Goal: Information Seeking & Learning: Learn about a topic

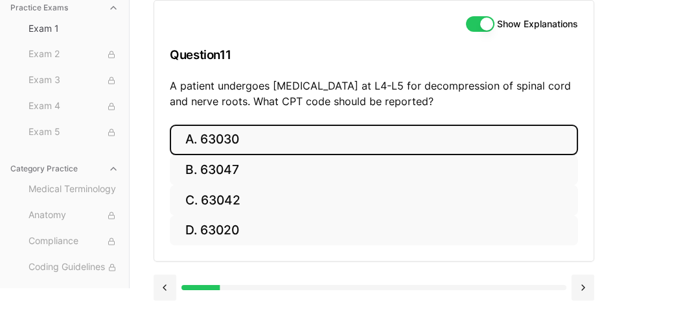
click at [500, 136] on button "A. 63030" at bounding box center [374, 140] width 409 height 30
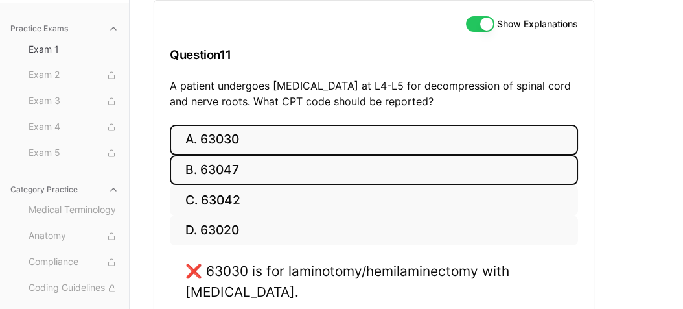
click at [281, 168] on button "B. 63047" at bounding box center [374, 170] width 409 height 30
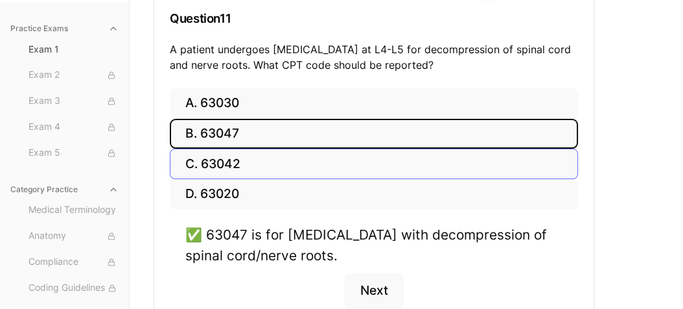
scroll to position [205, 0]
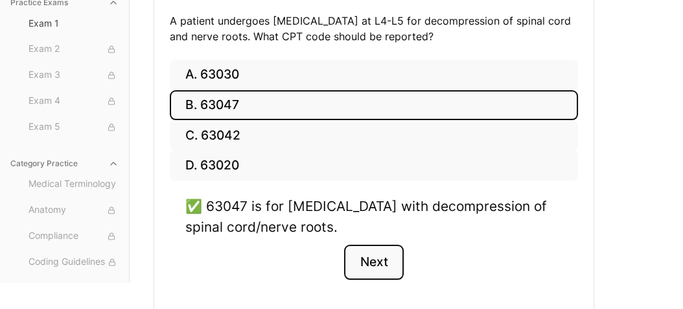
click at [382, 258] on button "Next" at bounding box center [373, 261] width 59 height 35
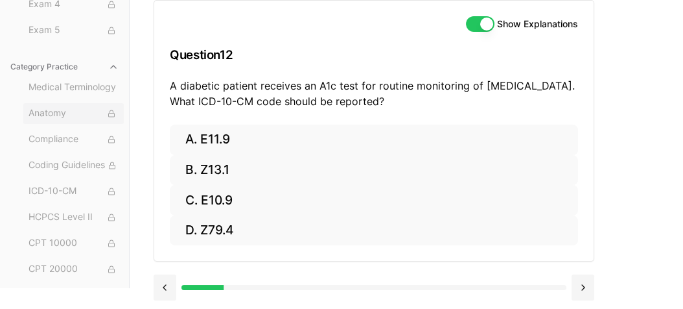
scroll to position [65, 0]
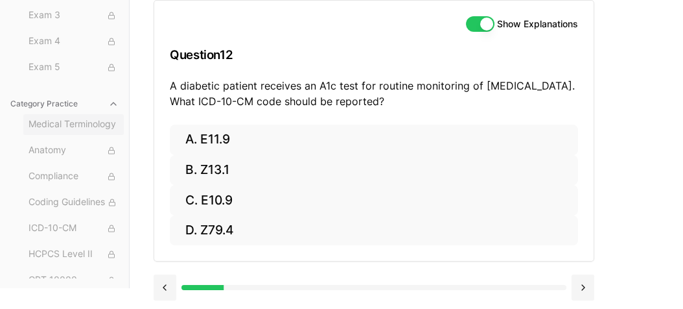
click at [81, 122] on span "Medical Terminology" at bounding box center [74, 124] width 90 height 14
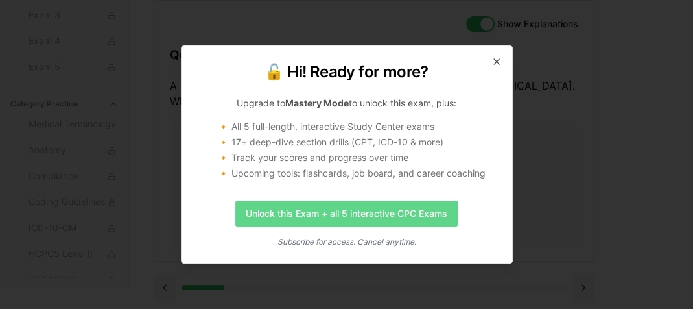
click at [360, 217] on link "Unlock this Exam + all 5 interactive CPC Exams" at bounding box center [346, 213] width 222 height 26
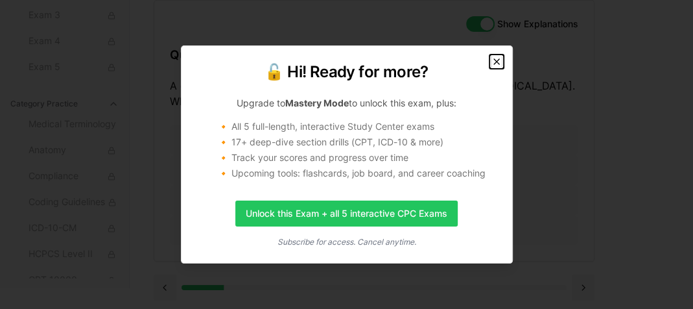
click at [499, 64] on icon "button" at bounding box center [497, 61] width 10 height 10
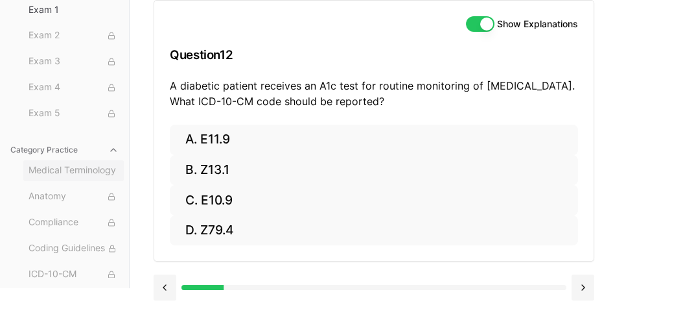
scroll to position [0, 0]
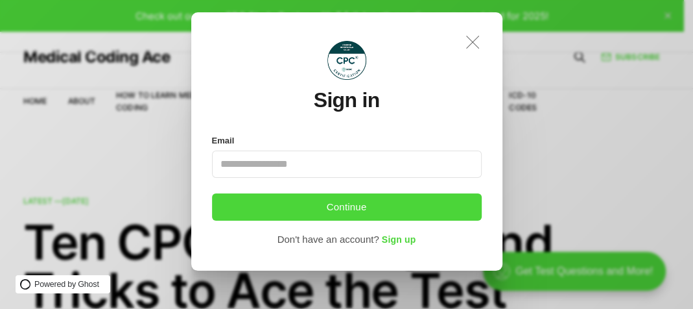
click at [475, 38] on icon ".a{fill:none;stroke:currentColor;stroke-linecap:round;stroke-linejoin:round;str…" at bounding box center [472, 42] width 29 height 29
click at [470, 36] on icon ".a{fill:none;stroke:currentColor;stroke-linecap:round;stroke-linejoin:round;str…" at bounding box center [472, 42] width 29 height 29
